Goal: Navigation & Orientation: Find specific page/section

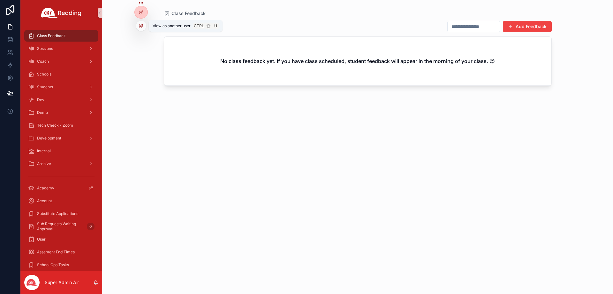
click at [143, 24] on icon at bounding box center [141, 25] width 5 height 5
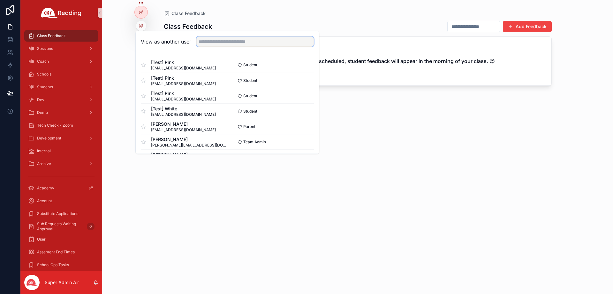
click at [238, 41] on input "text" at bounding box center [255, 41] width 118 height 10
paste input "**********"
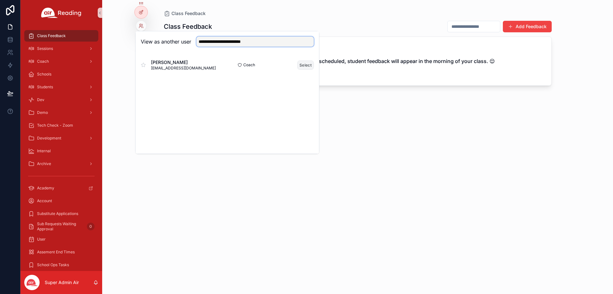
type input "**********"
click at [303, 65] on button "Select" at bounding box center [305, 64] width 17 height 9
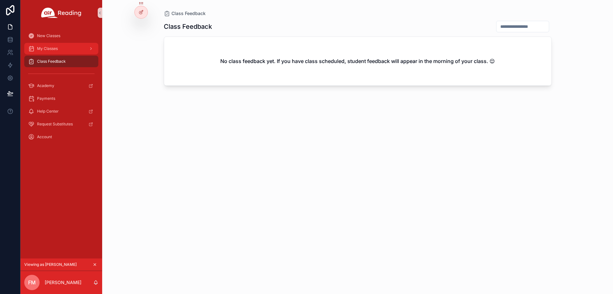
click at [64, 44] on div "My Classes" at bounding box center [61, 48] width 66 height 10
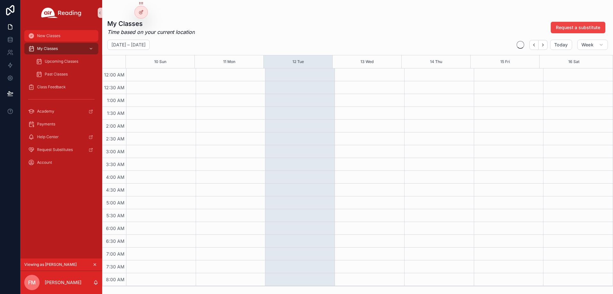
click at [60, 36] on span "New Classes" at bounding box center [48, 35] width 23 height 5
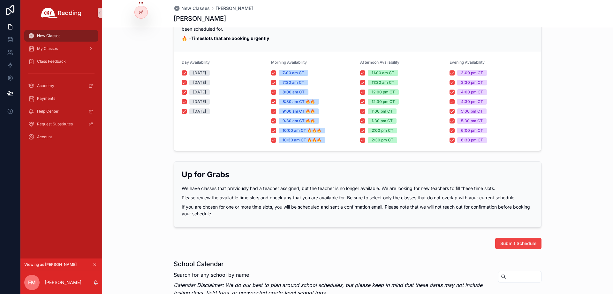
scroll to position [204, 0]
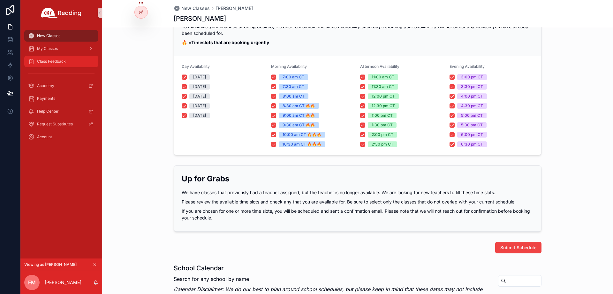
click at [59, 62] on span "Class Feedback" at bounding box center [51, 61] width 29 height 5
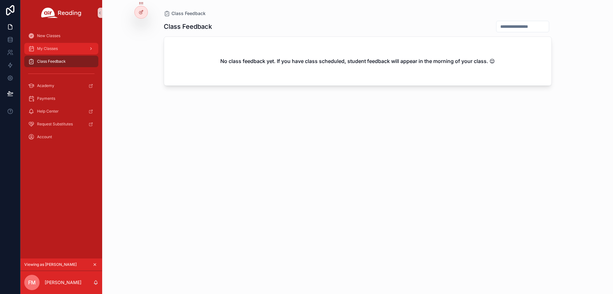
click at [59, 52] on div "My Classes" at bounding box center [61, 48] width 66 height 10
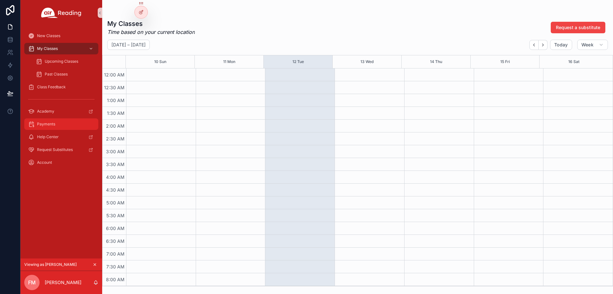
click at [70, 122] on div "Payments" at bounding box center [61, 124] width 66 height 10
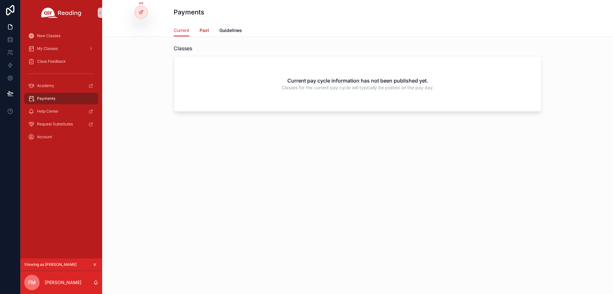
click at [204, 30] on span "Past" at bounding box center [205, 30] width 10 height 6
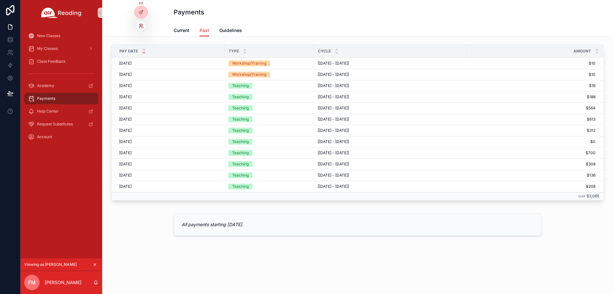
click at [139, 25] on icon at bounding box center [141, 25] width 5 height 5
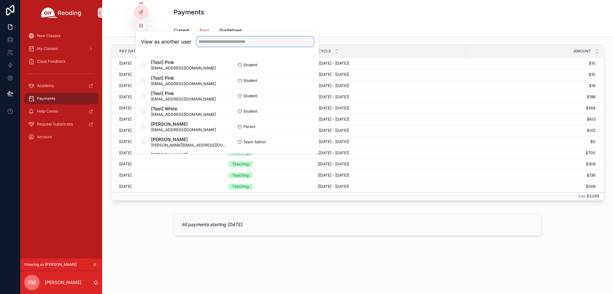
click at [214, 42] on input "text" at bounding box center [255, 41] width 118 height 10
paste input "**********"
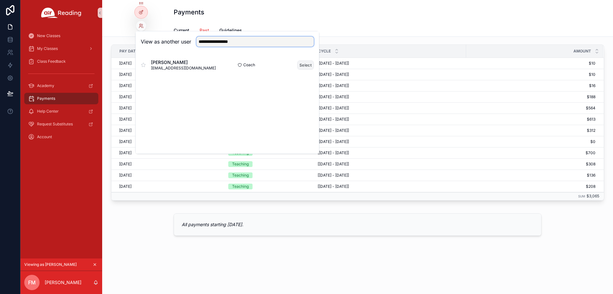
type input "**********"
click at [299, 66] on button "Select" at bounding box center [305, 64] width 17 height 9
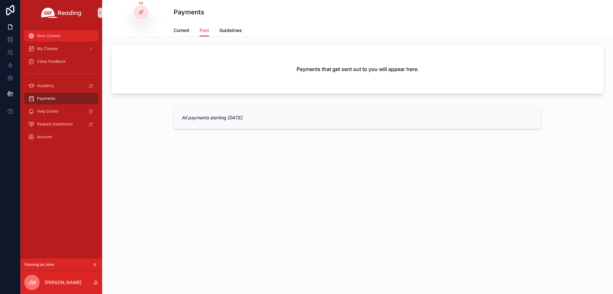
click at [54, 37] on span "New Classes" at bounding box center [48, 35] width 23 height 5
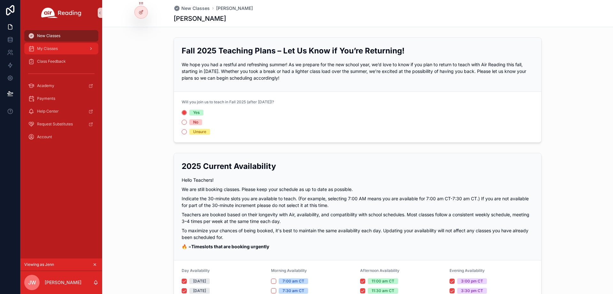
click at [56, 50] on span "My Classes" at bounding box center [47, 48] width 21 height 5
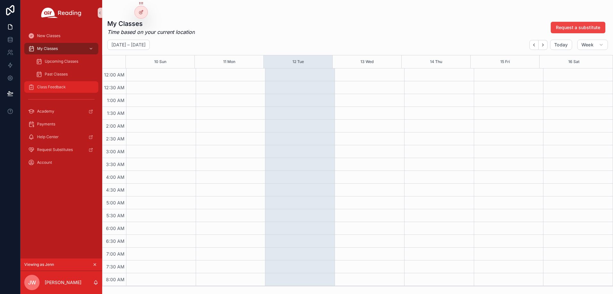
click at [49, 86] on span "Class Feedback" at bounding box center [51, 86] width 29 height 5
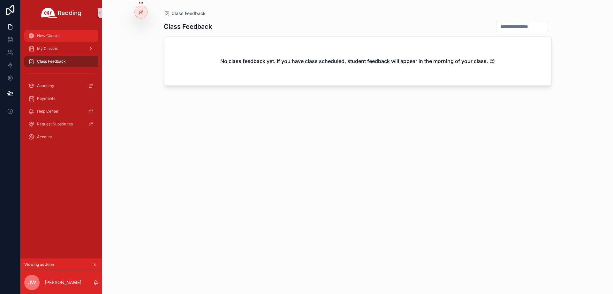
click at [80, 36] on div "New Classes" at bounding box center [61, 36] width 66 height 10
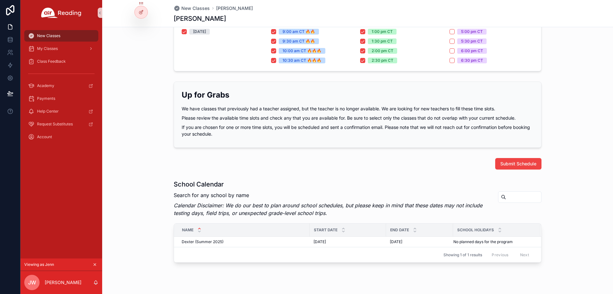
scroll to position [300, 0]
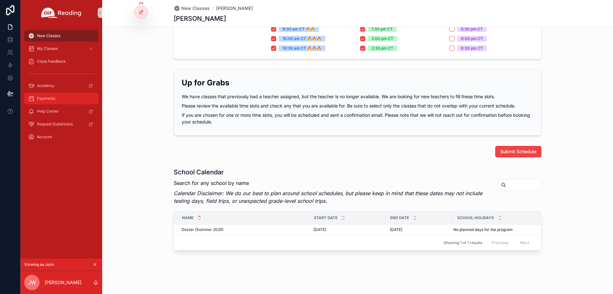
click at [46, 97] on span "Payments" at bounding box center [46, 98] width 18 height 5
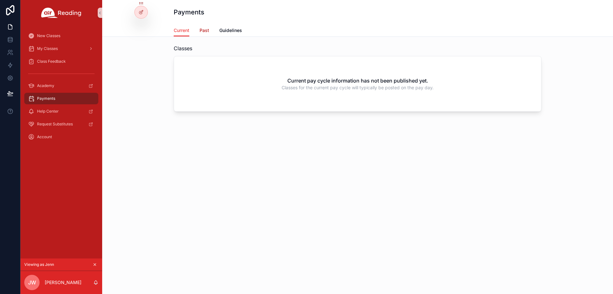
click at [207, 29] on span "Past" at bounding box center [205, 30] width 10 height 6
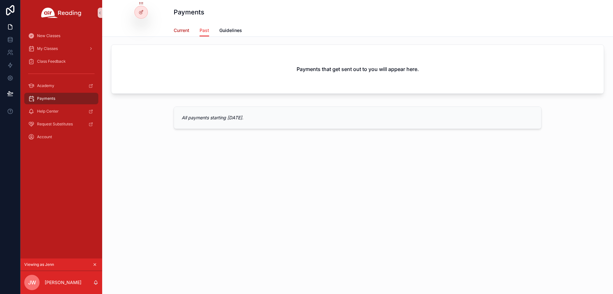
click at [184, 29] on span "Current" at bounding box center [182, 30] width 16 height 6
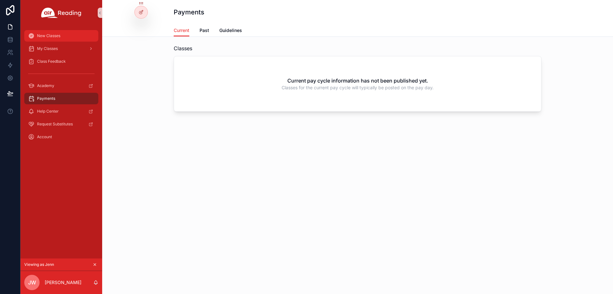
click at [69, 32] on div "New Classes" at bounding box center [61, 36] width 66 height 10
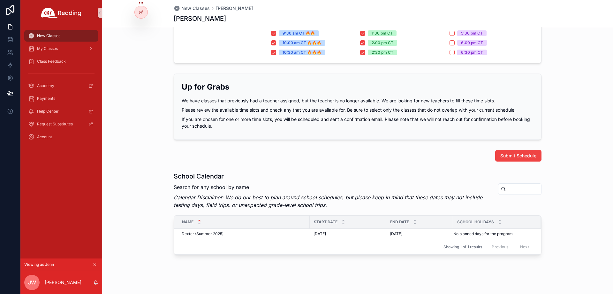
scroll to position [300, 0]
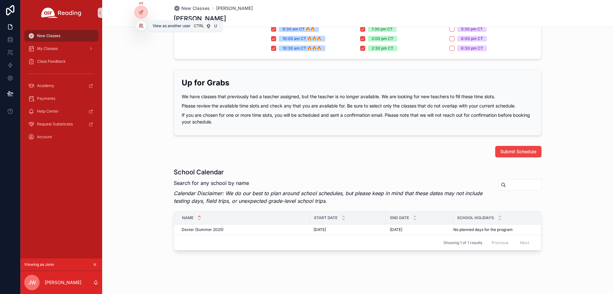
click at [141, 28] on icon at bounding box center [141, 25] width 5 height 5
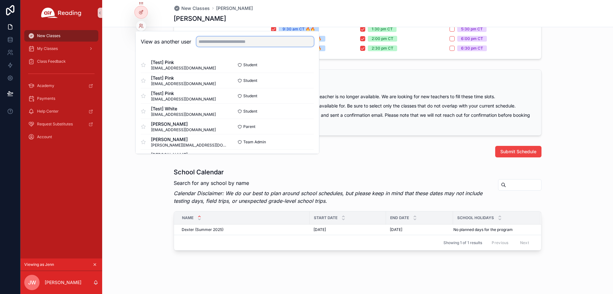
click at [205, 39] on input "text" at bounding box center [255, 41] width 118 height 10
paste input "**********"
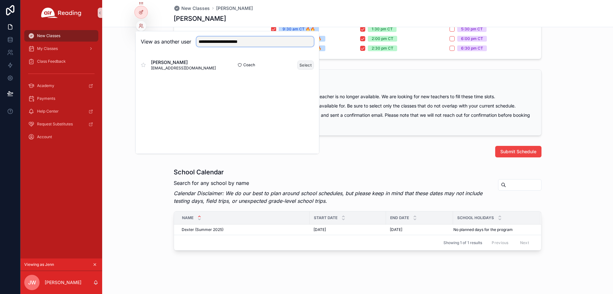
type input "**********"
click at [305, 65] on button "Select" at bounding box center [305, 64] width 17 height 9
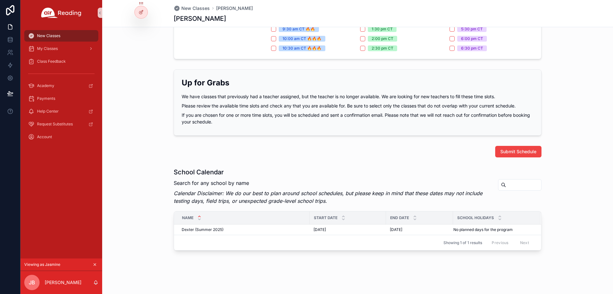
scroll to position [172, 0]
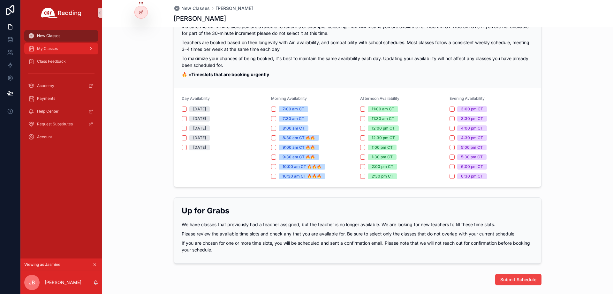
click at [58, 49] on span "My Classes" at bounding box center [47, 48] width 21 height 5
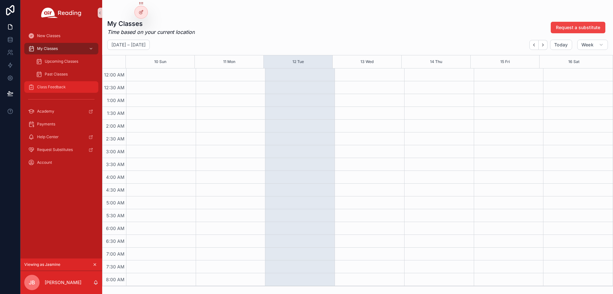
click at [64, 86] on span "Class Feedback" at bounding box center [51, 86] width 29 height 5
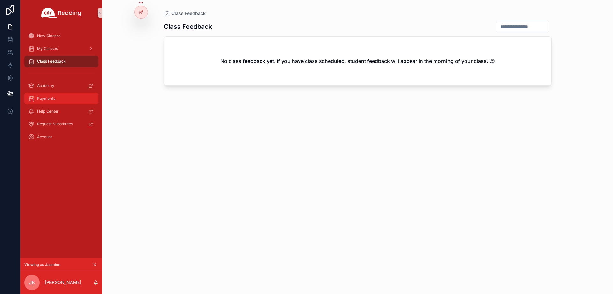
click at [67, 100] on div "Payments" at bounding box center [61, 98] width 66 height 10
